Goal: Task Accomplishment & Management: Manage account settings

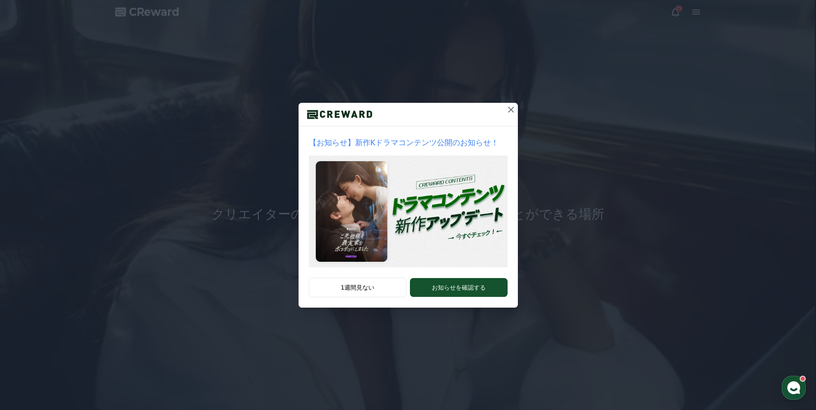
click at [508, 109] on icon at bounding box center [511, 110] width 10 height 10
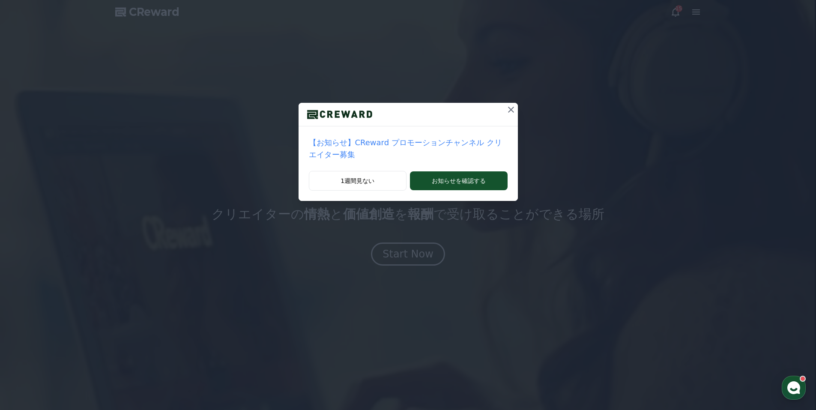
click at [506, 108] on icon at bounding box center [511, 110] width 10 height 10
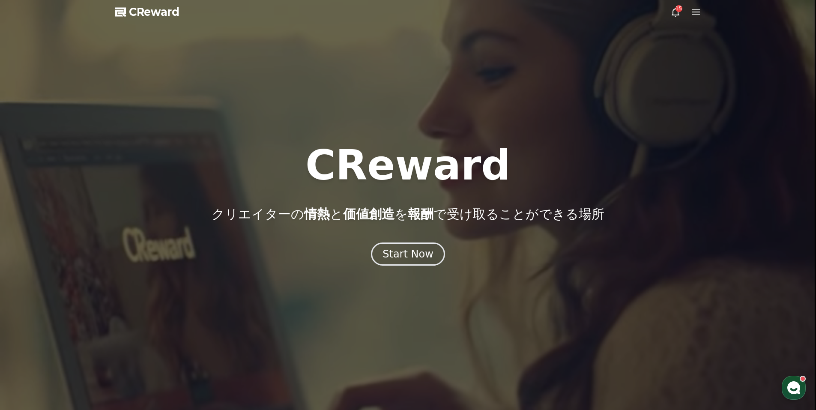
click at [701, 11] on icon at bounding box center [696, 12] width 10 height 10
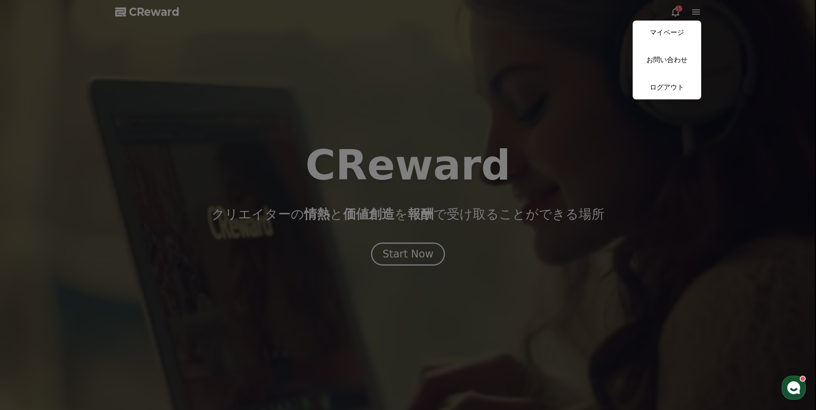
click at [590, 101] on button "close" at bounding box center [408, 205] width 816 height 410
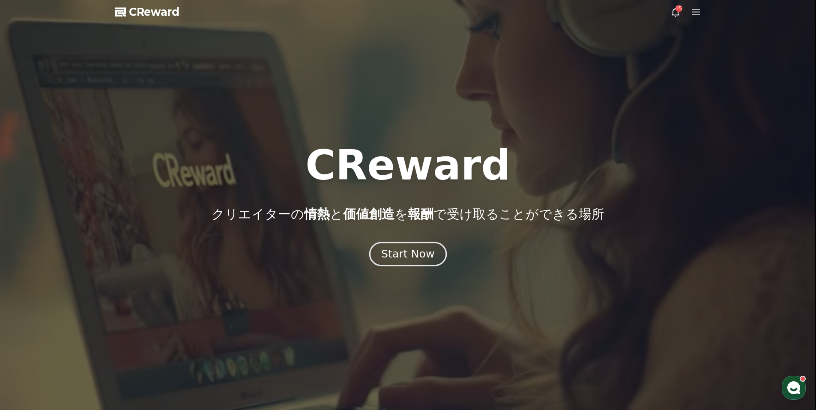
click at [396, 262] on button "Start Now" at bounding box center [408, 254] width 78 height 24
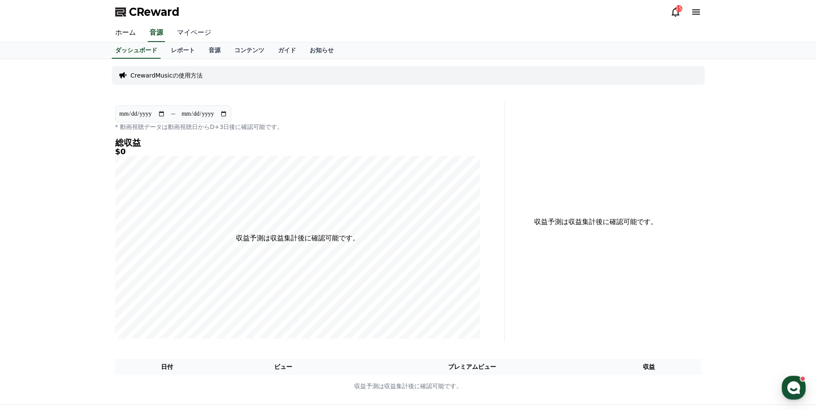
click at [183, 29] on link "マイページ" at bounding box center [194, 33] width 48 height 18
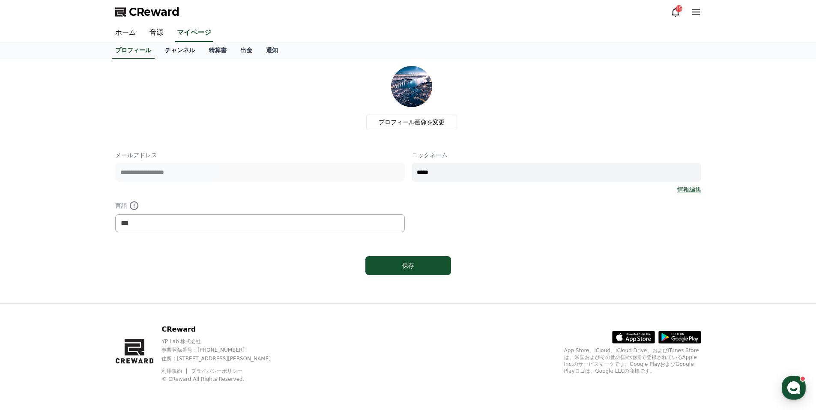
click at [168, 51] on link "チャンネル" at bounding box center [180, 50] width 44 height 16
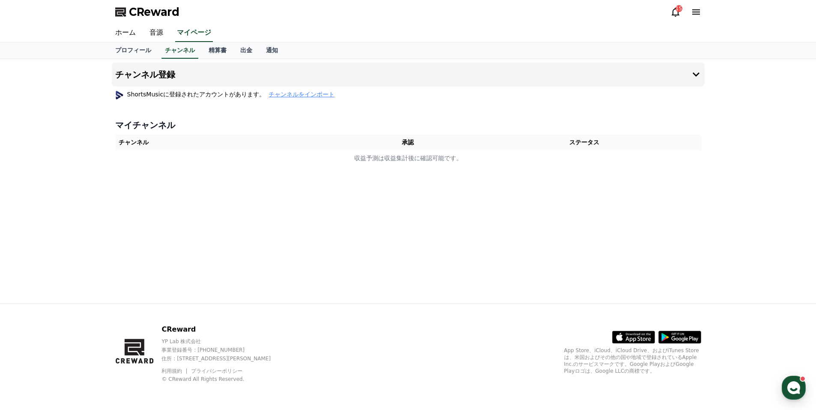
click at [269, 96] on span "チャンネルをインポート" at bounding box center [302, 94] width 66 height 9
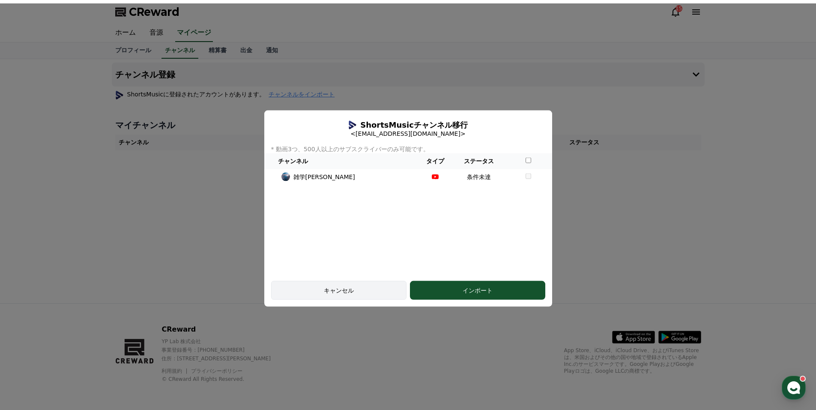
click at [357, 290] on div "キャンセル" at bounding box center [339, 290] width 111 height 9
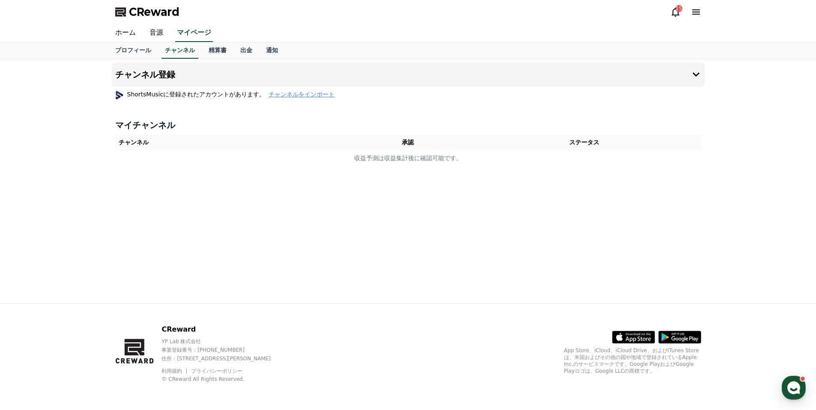
click at [269, 95] on span "チャンネルをインポート" at bounding box center [302, 94] width 66 height 9
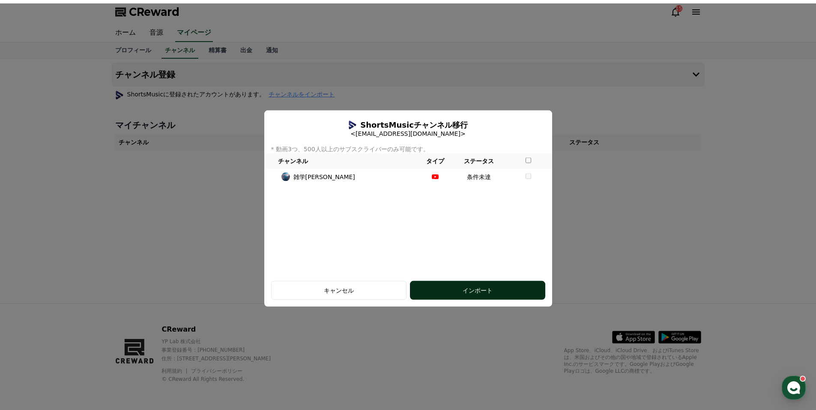
click at [492, 290] on div "インポート" at bounding box center [477, 290] width 101 height 9
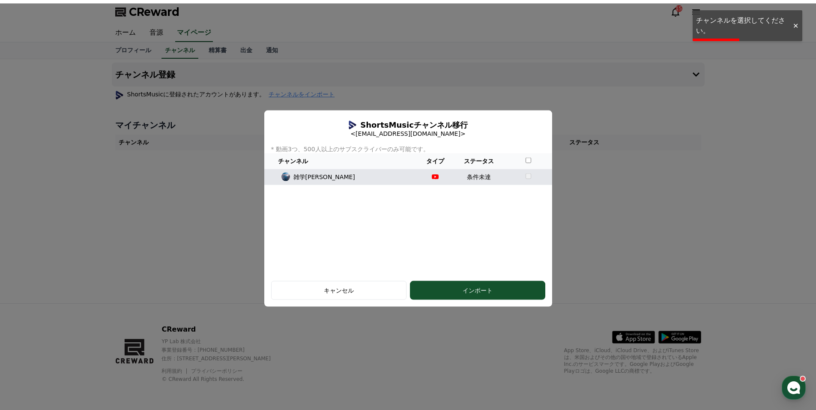
click at [519, 177] on td "modal" at bounding box center [528, 177] width 47 height 16
click at [309, 176] on p "雑学[PERSON_NAME]" at bounding box center [325, 176] width 62 height 9
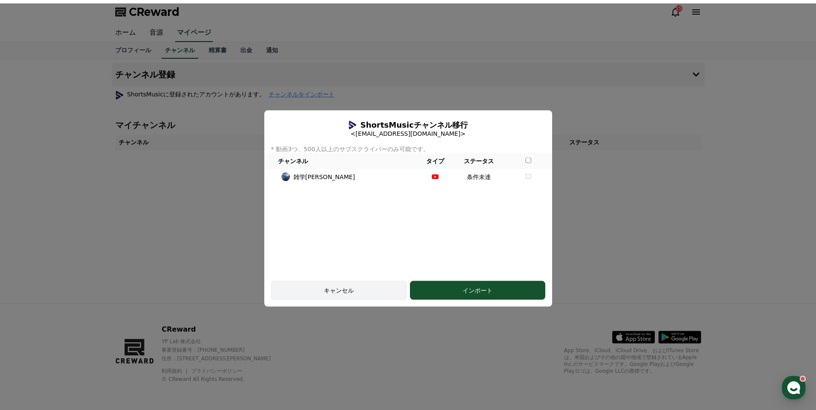
click at [341, 286] on div "キャンセル" at bounding box center [339, 290] width 111 height 9
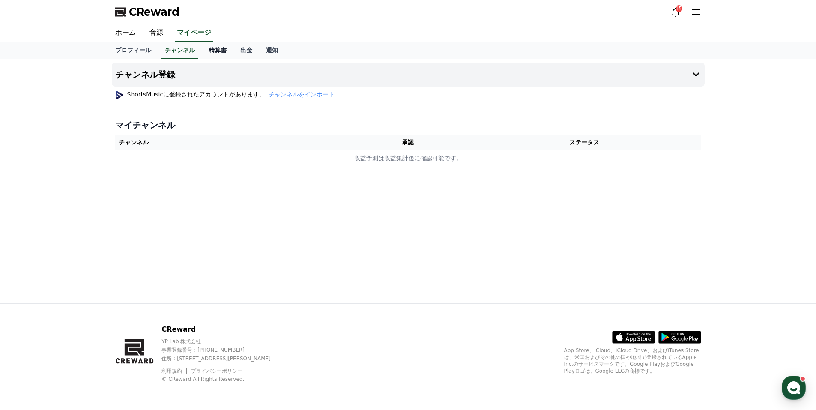
click at [202, 48] on link "精算書" at bounding box center [218, 50] width 32 height 16
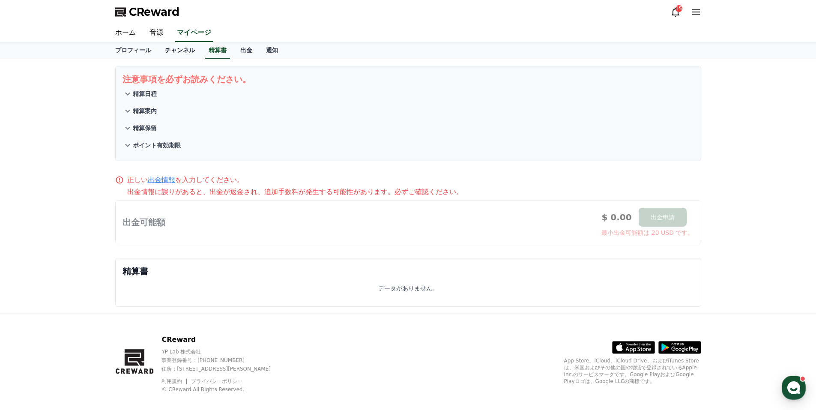
click at [163, 48] on link "チャンネル" at bounding box center [180, 50] width 44 height 16
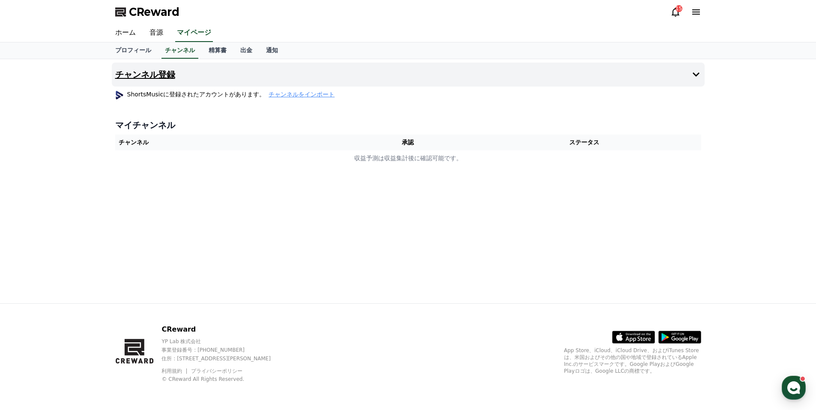
click at [155, 74] on h4 "チャンネル登録" at bounding box center [145, 74] width 60 height 9
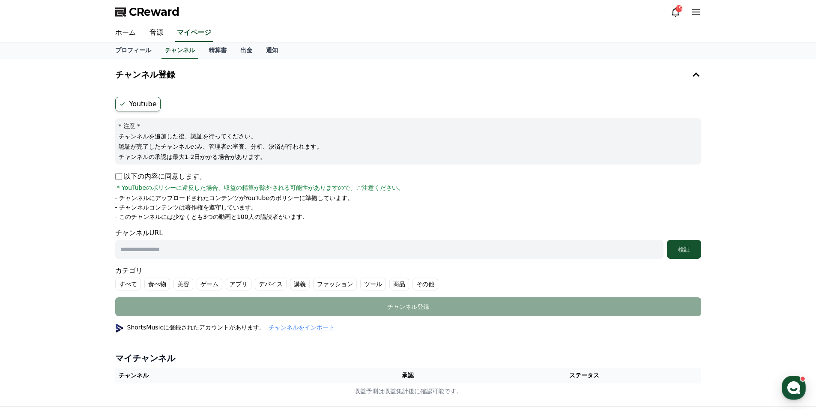
click at [174, 103] on ul "Youtube" at bounding box center [408, 104] width 586 height 15
click at [179, 102] on ul "Youtube" at bounding box center [408, 104] width 586 height 15
click at [679, 12] on div "15" at bounding box center [679, 8] width 7 height 7
